Goal: Task Accomplishment & Management: Complete application form

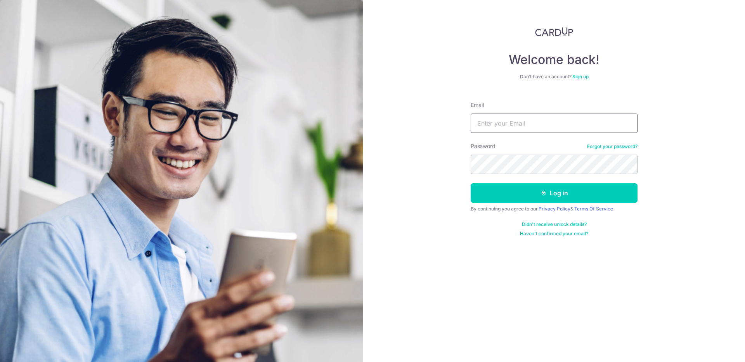
click at [509, 129] on input "Email" at bounding box center [553, 123] width 167 height 19
type input "[EMAIL_ADDRESS][DOMAIN_NAME]"
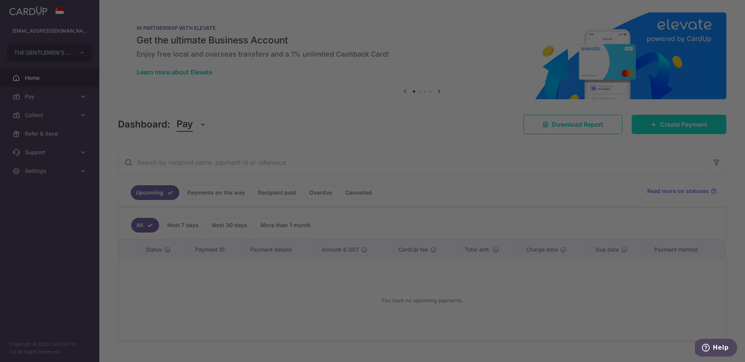
click at [688, 127] on body "hoong@thegentlemensclan.com THE GENTLEMEN'S CLAN PTE. LTD. Add new company THE …" at bounding box center [372, 181] width 745 height 362
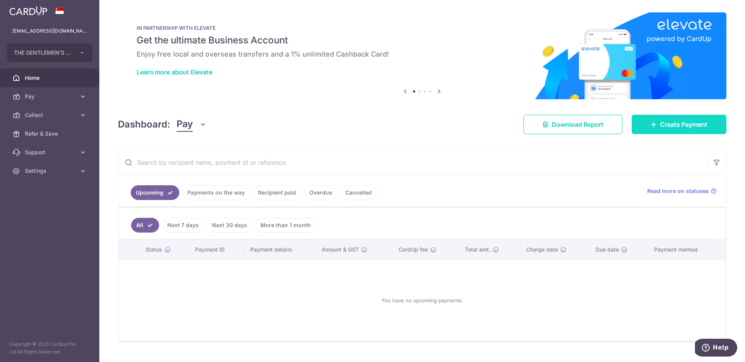
click at [666, 127] on span "Create Payment" at bounding box center [683, 124] width 47 height 9
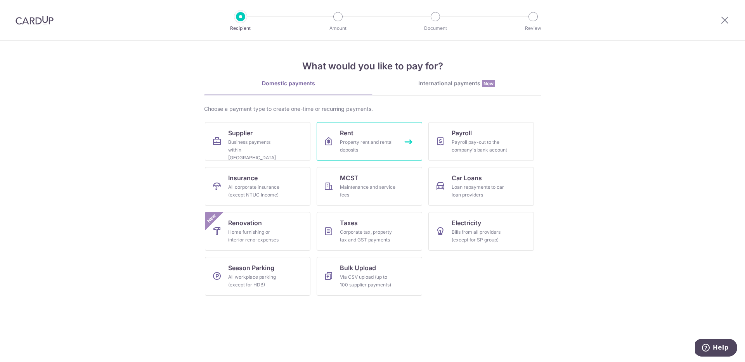
click at [365, 144] on div "Property rent and rental deposits" at bounding box center [368, 146] width 56 height 16
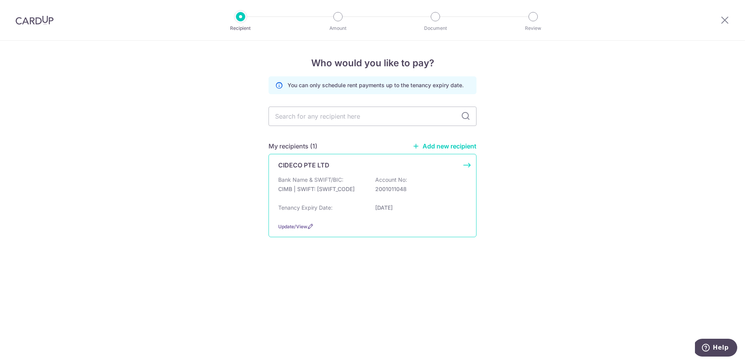
click at [313, 189] on p "CIMB | SWIFT: [SWIFT_CODE]" at bounding box center [321, 189] width 87 height 8
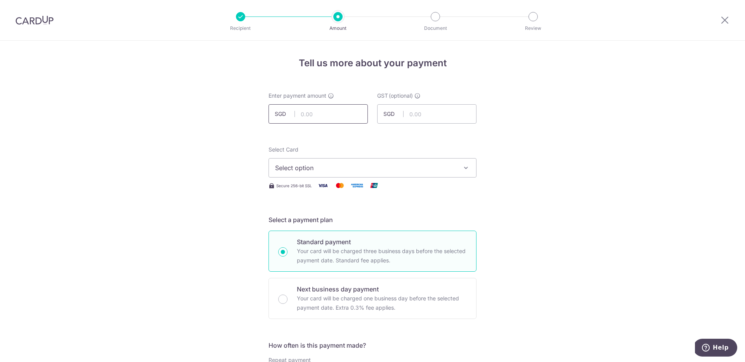
click at [317, 116] on input "text" at bounding box center [317, 113] width 99 height 19
type input "4,285.23"
click at [313, 164] on span "Select option" at bounding box center [365, 167] width 181 height 9
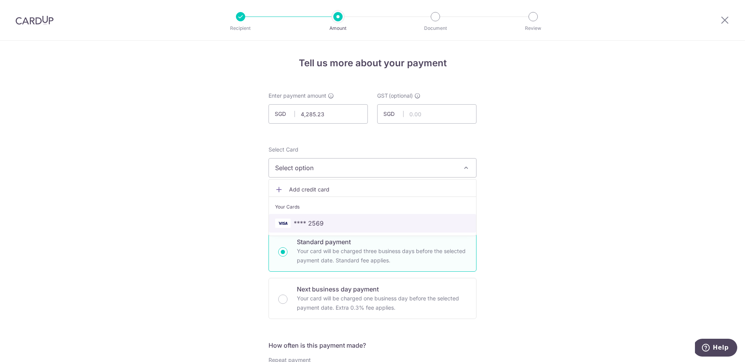
click at [336, 225] on span "**** 2569" at bounding box center [372, 223] width 195 height 9
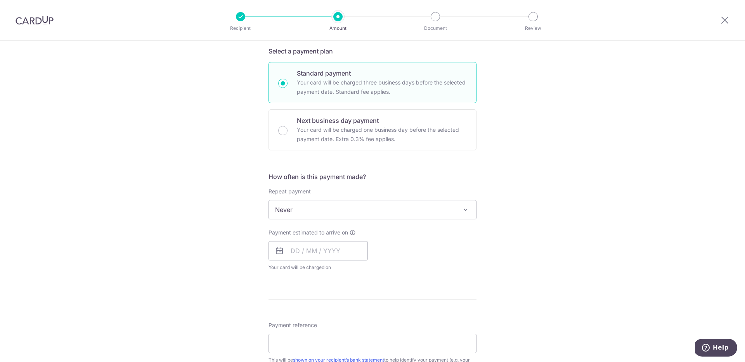
scroll to position [201, 0]
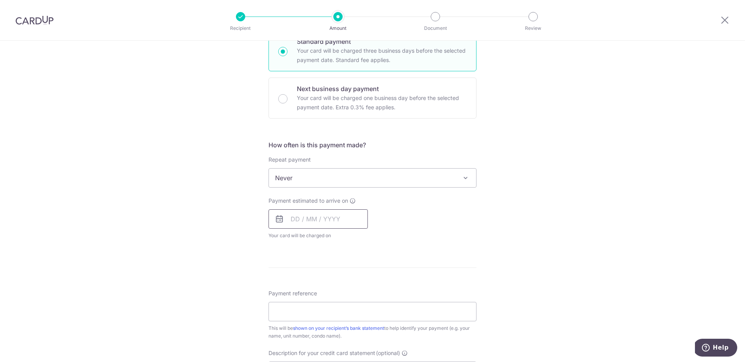
click at [348, 221] on input "text" at bounding box center [317, 218] width 99 height 19
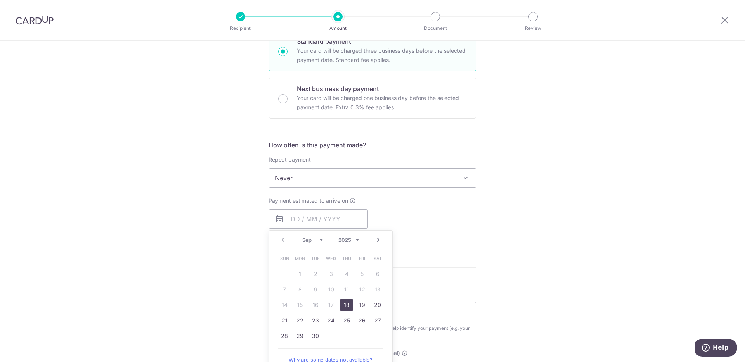
click at [341, 306] on link "18" at bounding box center [346, 305] width 12 height 12
type input "[DATE]"
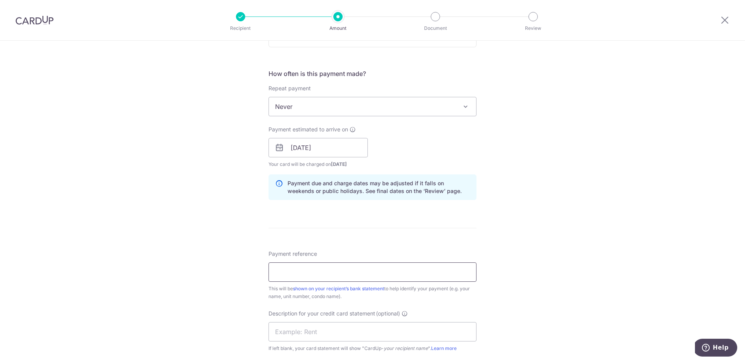
scroll to position [272, 0]
click at [374, 273] on input "Payment reference" at bounding box center [372, 272] width 208 height 19
paste input "SNV-A0910563"
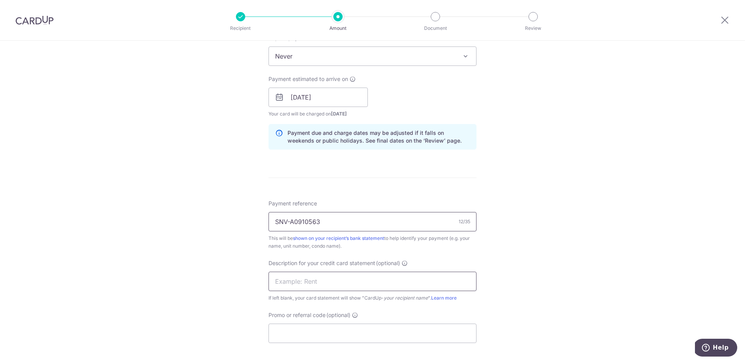
scroll to position [320, 0]
type input "SNV-A0910563"
click at [323, 285] on input "text" at bounding box center [372, 283] width 208 height 19
paste input "SNV-A0910563"
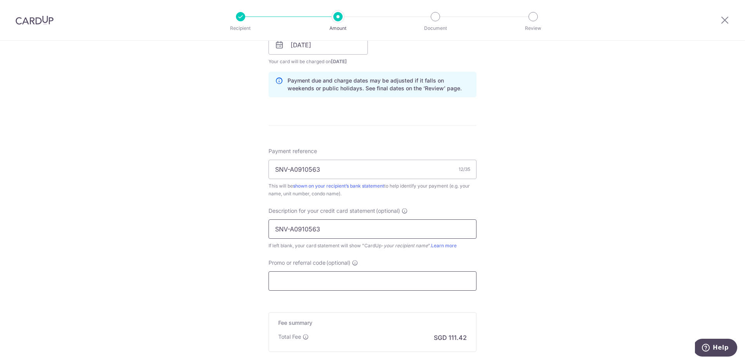
scroll to position [374, 0]
type input "SNV-A0910563"
click at [388, 285] on input "Promo or referral code (optional)" at bounding box center [372, 281] width 208 height 19
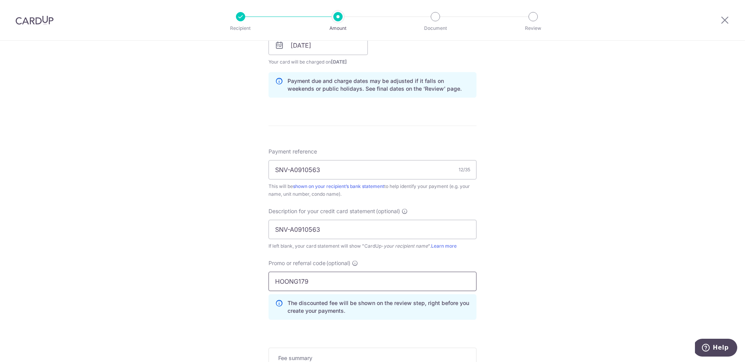
type input "HOONG179"
click at [580, 285] on div "Tell us more about your payment Enter payment amount SGD 4,285.23 4285.23 GST (…" at bounding box center [372, 76] width 745 height 820
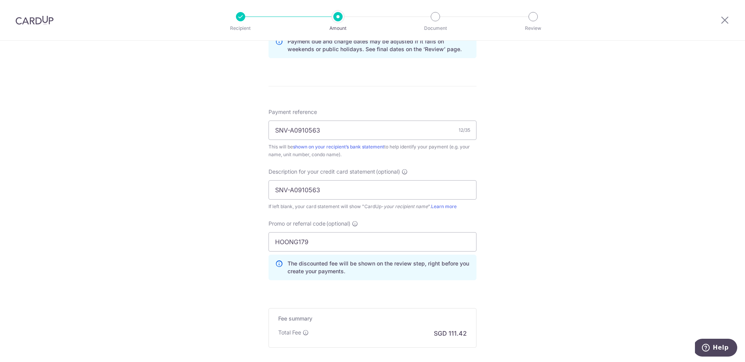
scroll to position [499, 0]
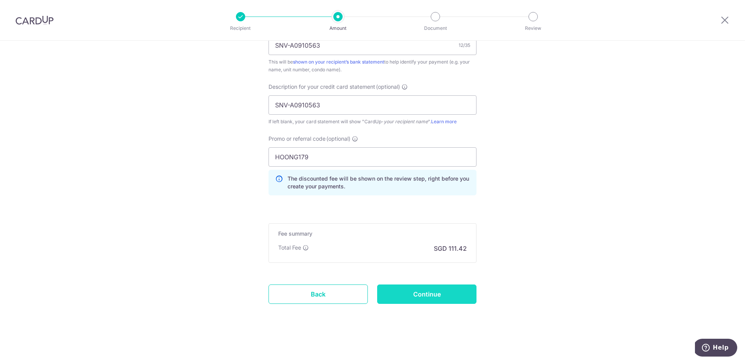
click at [461, 290] on input "Continue" at bounding box center [426, 294] width 99 height 19
type input "Create Schedule"
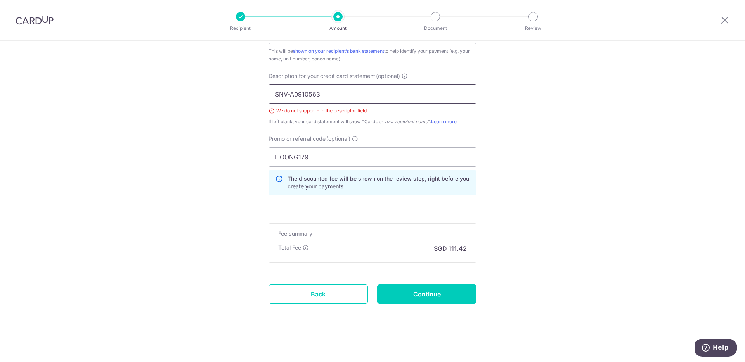
click at [287, 93] on input "SNV-A0910563" at bounding box center [372, 94] width 208 height 19
type input "SNVA0910563"
click at [451, 298] on input "Continue" at bounding box center [426, 294] width 99 height 19
type input "Create Schedule"
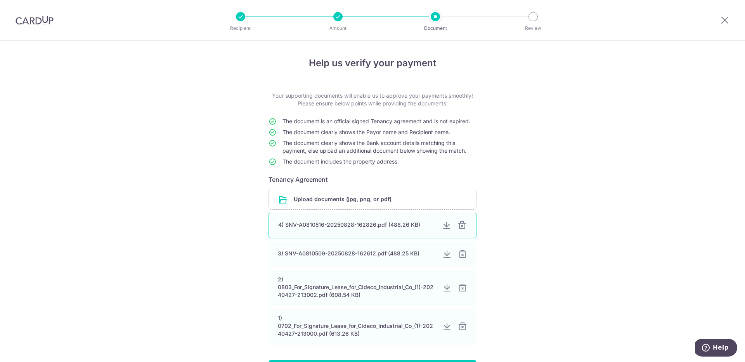
click at [463, 225] on div at bounding box center [461, 225] width 9 height 9
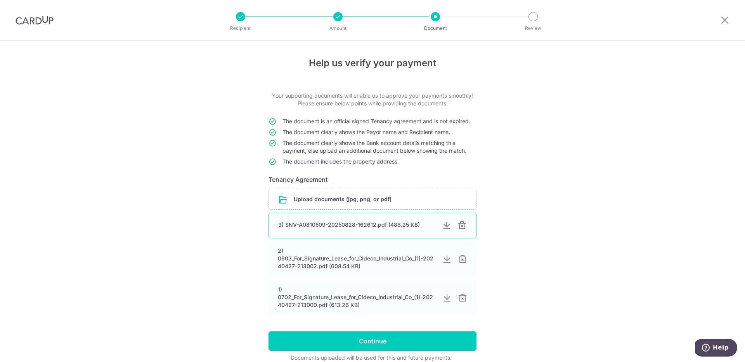
click at [460, 226] on div at bounding box center [461, 225] width 9 height 9
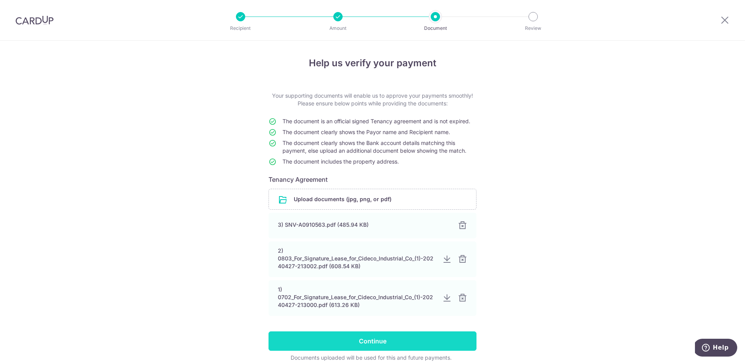
click at [384, 342] on input "Continue" at bounding box center [372, 341] width 208 height 19
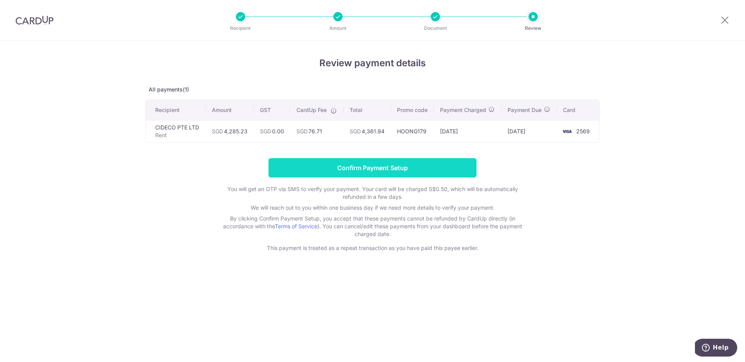
click at [400, 178] on input "Confirm Payment Setup" at bounding box center [372, 167] width 208 height 19
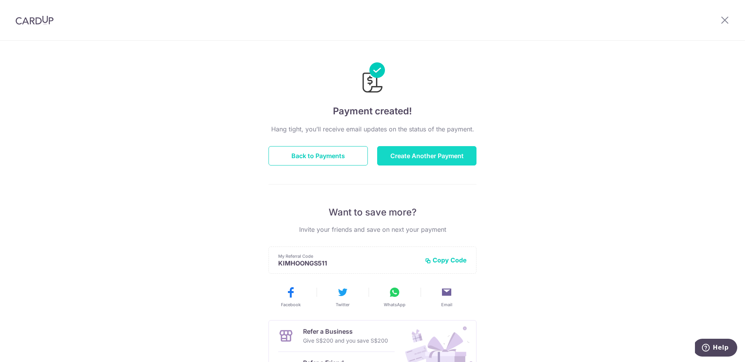
click at [412, 162] on button "Create Another Payment" at bounding box center [426, 155] width 99 height 19
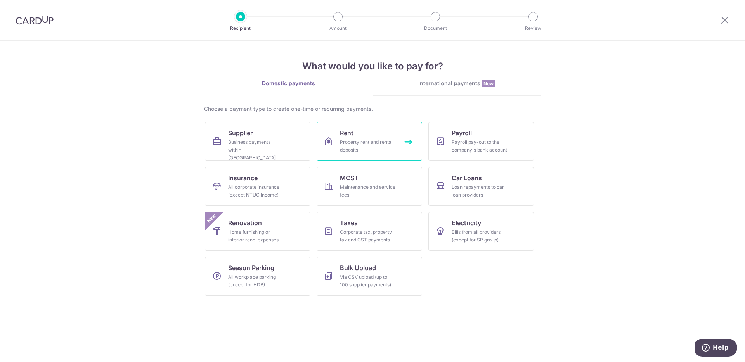
click at [384, 137] on link "Rent Property rent and rental deposits" at bounding box center [370, 141] width 106 height 39
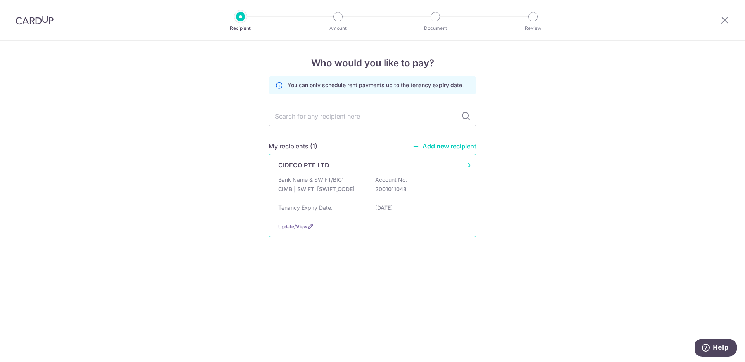
click at [323, 185] on div "Bank Name & SWIFT/BIC: CIMB | SWIFT: [SWIFT_CODE] Account No: 2001011048" at bounding box center [372, 188] width 189 height 25
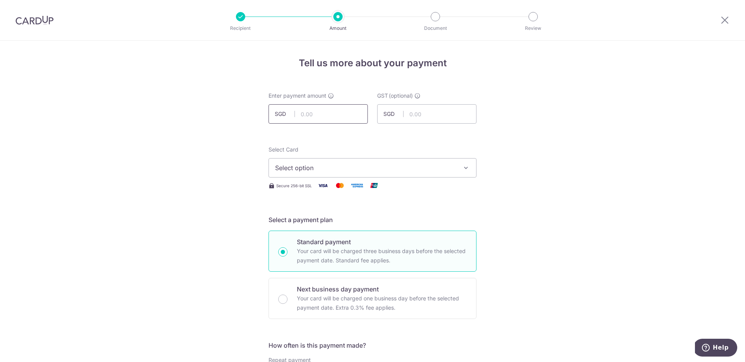
click at [322, 113] on input "text" at bounding box center [317, 113] width 99 height 19
type input "3,820.01"
click at [348, 173] on button "Select option" at bounding box center [372, 167] width 208 height 19
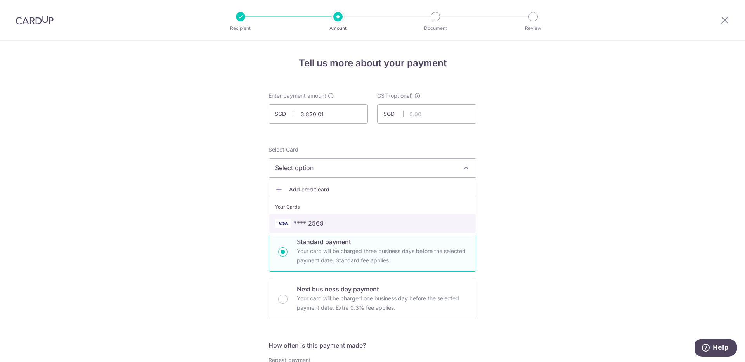
click at [344, 225] on span "**** 2569" at bounding box center [372, 223] width 195 height 9
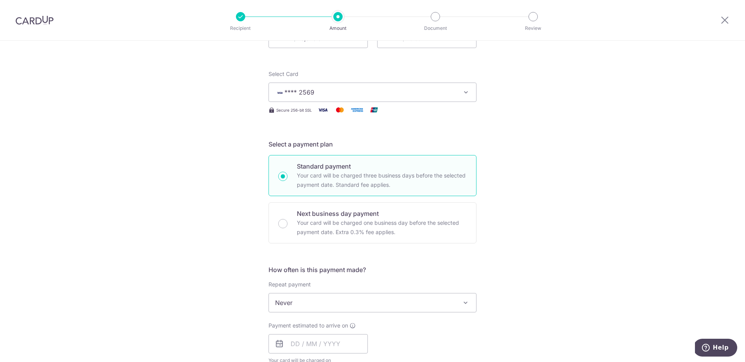
scroll to position [150, 0]
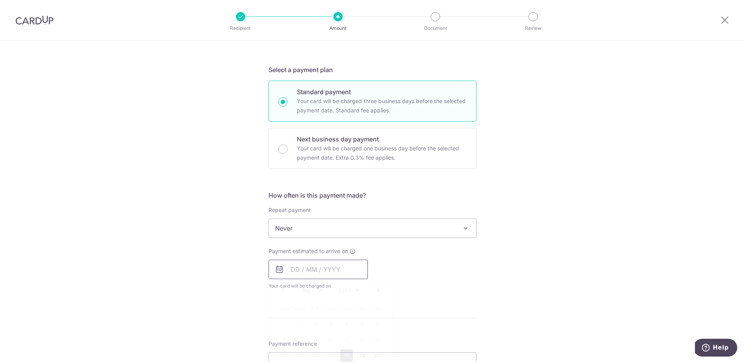
click at [344, 270] on input "text" at bounding box center [317, 269] width 99 height 19
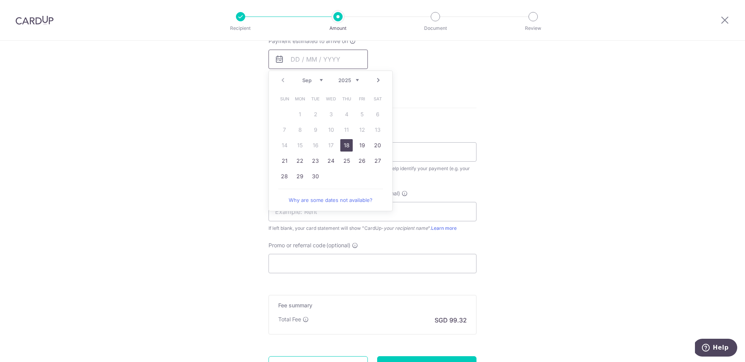
scroll to position [358, 0]
click at [348, 150] on link "18" at bounding box center [346, 148] width 12 height 12
type input "[DATE]"
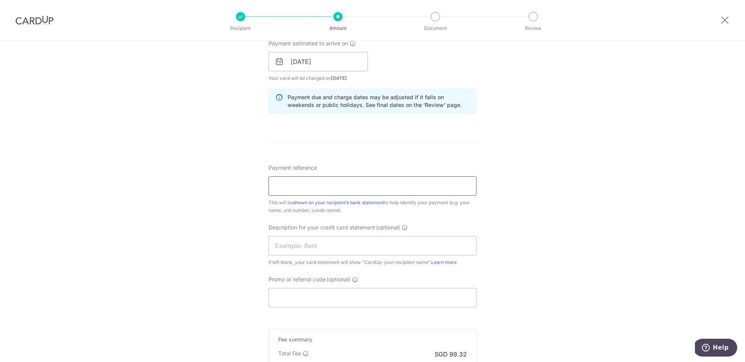
click at [313, 187] on input "Payment reference" at bounding box center [372, 185] width 208 height 19
click at [314, 186] on input "Payment reference" at bounding box center [372, 185] width 208 height 19
paste input "SNV-A0910571"
type input "SNV-A0910571"
paste input "SNV-A0910571"
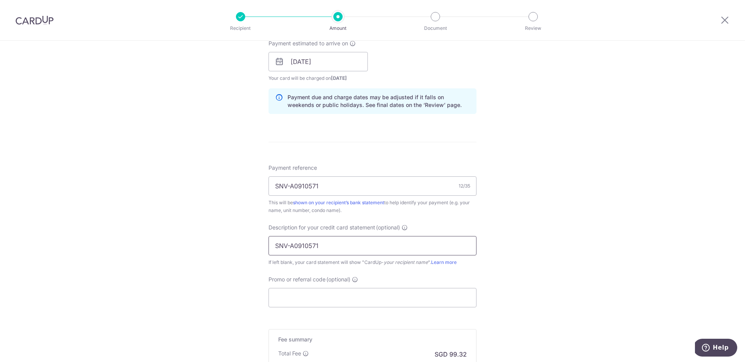
type input "SNV-A0910571"
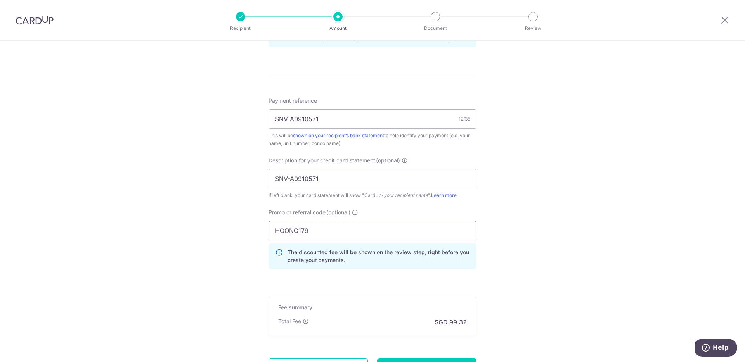
scroll to position [473, 0]
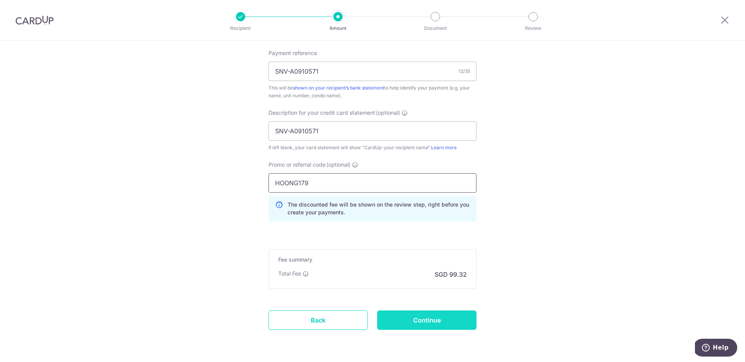
type input "HOONG179"
click at [454, 319] on input "Continue" at bounding box center [426, 320] width 99 height 19
type input "Create Schedule"
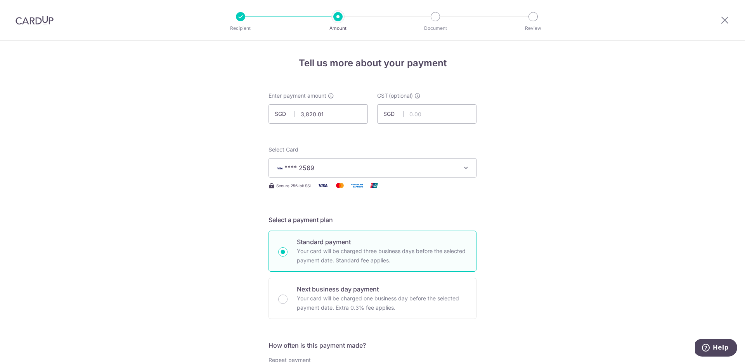
scroll to position [510, 0]
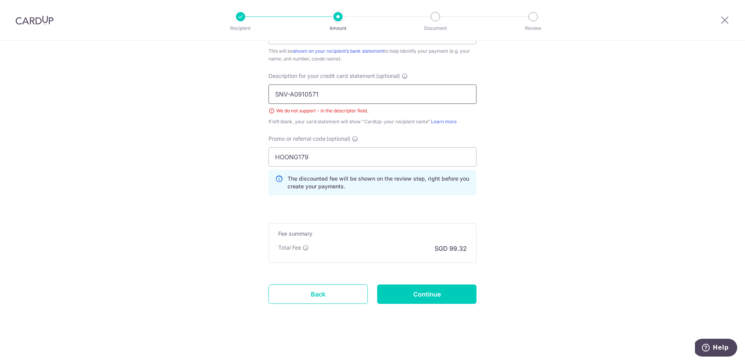
drag, startPoint x: 288, startPoint y: 94, endPoint x: 310, endPoint y: 96, distance: 21.4
click at [288, 94] on input "SNV-A0910571" at bounding box center [372, 94] width 208 height 19
type input "SNVA0910571"
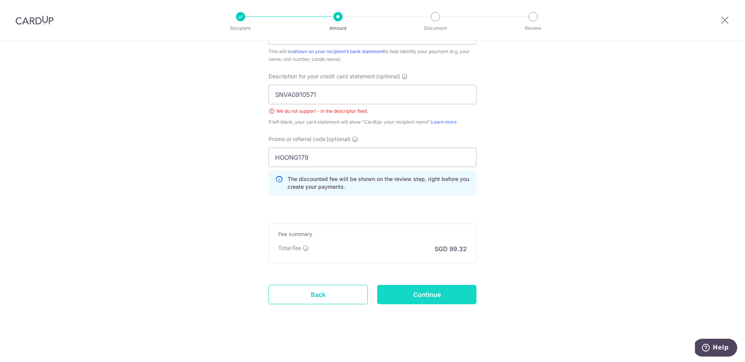
click at [437, 294] on input "Continue" at bounding box center [426, 294] width 99 height 19
type input "Create Schedule"
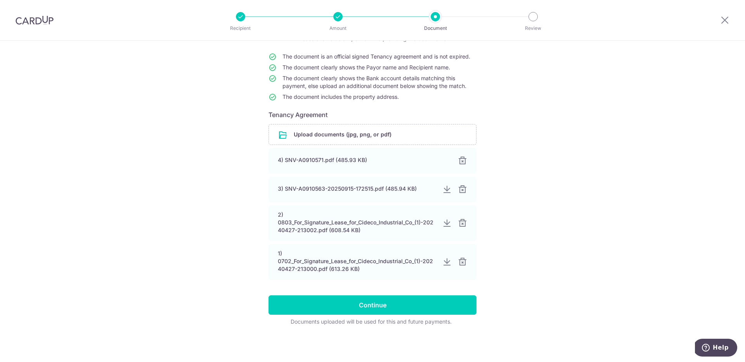
scroll to position [65, 0]
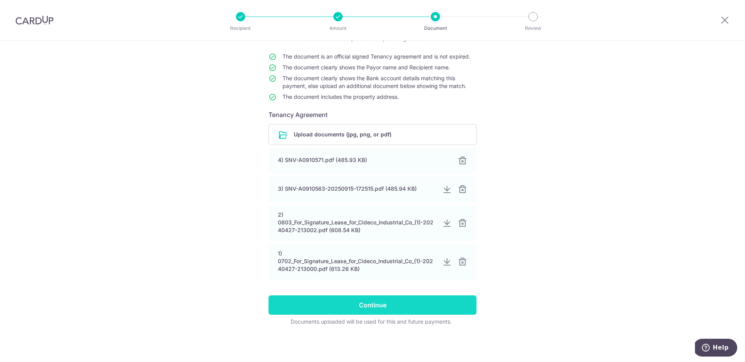
click at [377, 309] on input "Continue" at bounding box center [372, 305] width 208 height 19
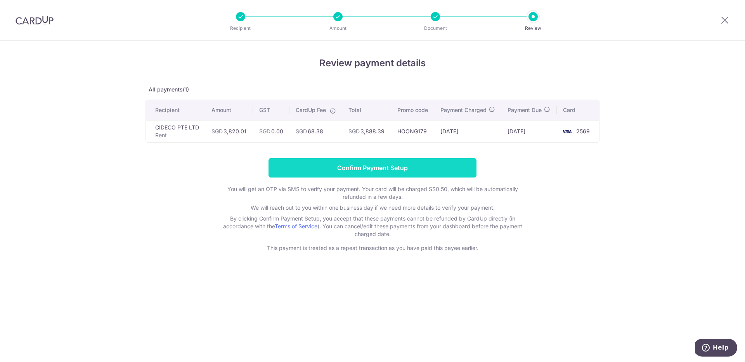
click at [399, 178] on input "Confirm Payment Setup" at bounding box center [372, 167] width 208 height 19
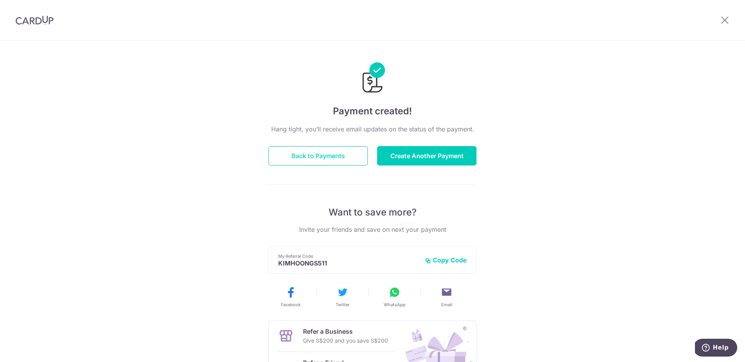
click at [341, 158] on button "Back to Payments" at bounding box center [317, 155] width 99 height 19
